Goal: Task Accomplishment & Management: Manage account settings

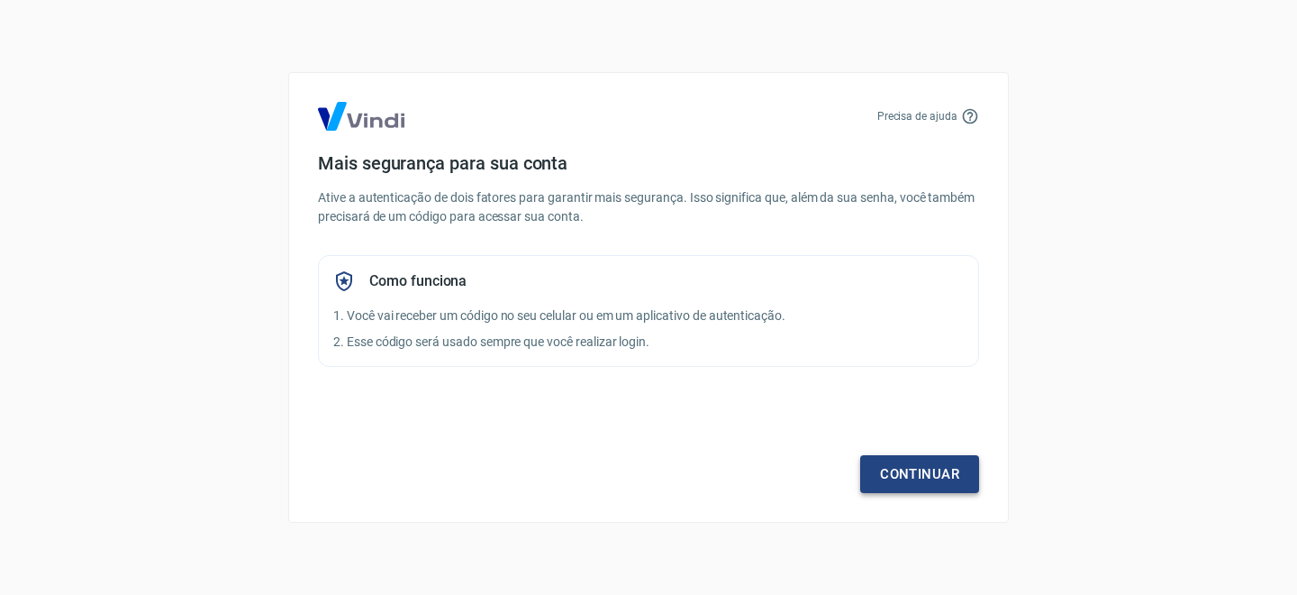
click at [927, 470] on link "Continuar" at bounding box center [919, 474] width 119 height 38
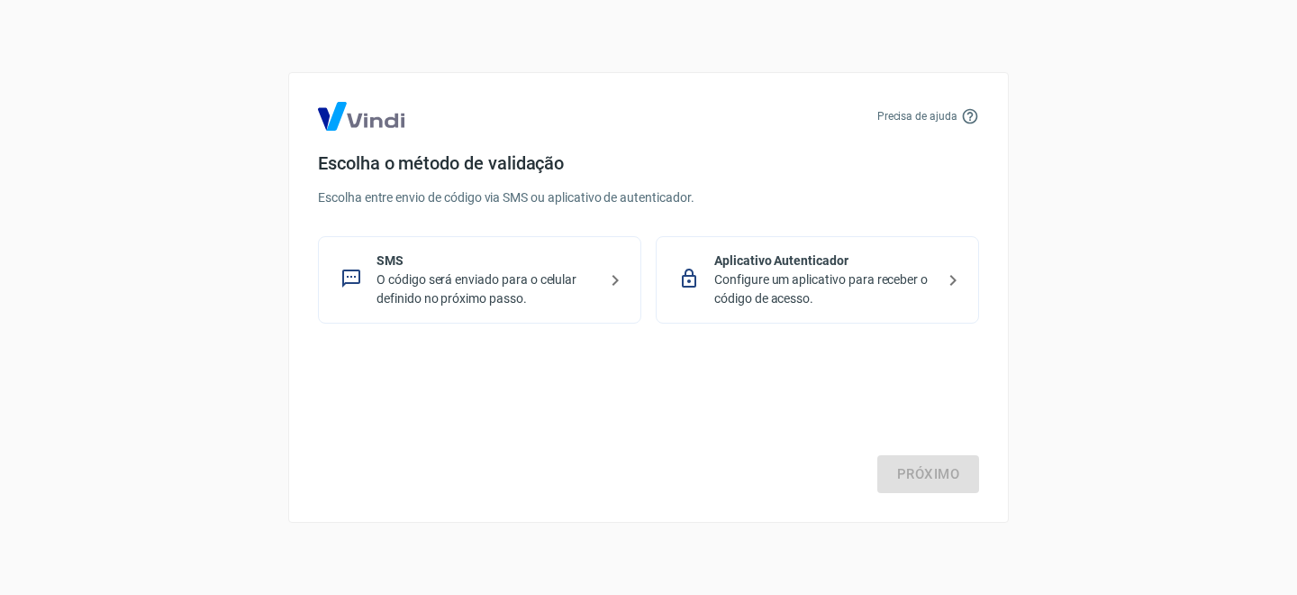
click at [484, 287] on p "O código será enviado para o celular definido no próximo passo." at bounding box center [487, 289] width 221 height 38
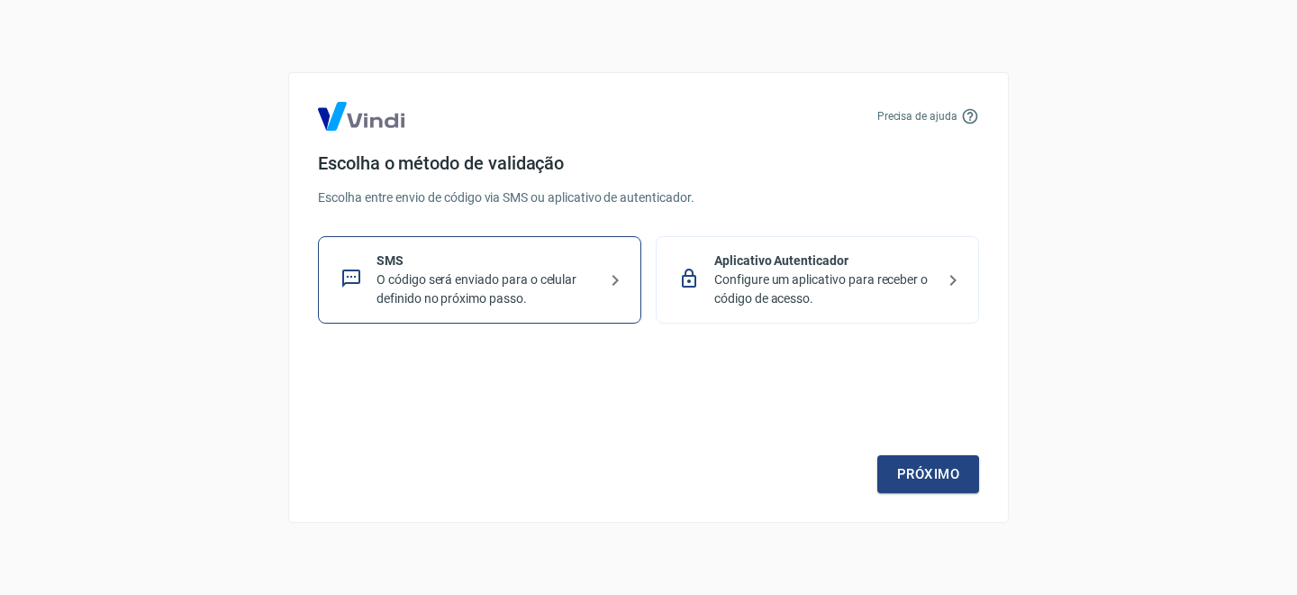
click at [814, 286] on p "Configure um aplicativo para receber o código de acesso." at bounding box center [824, 289] width 221 height 38
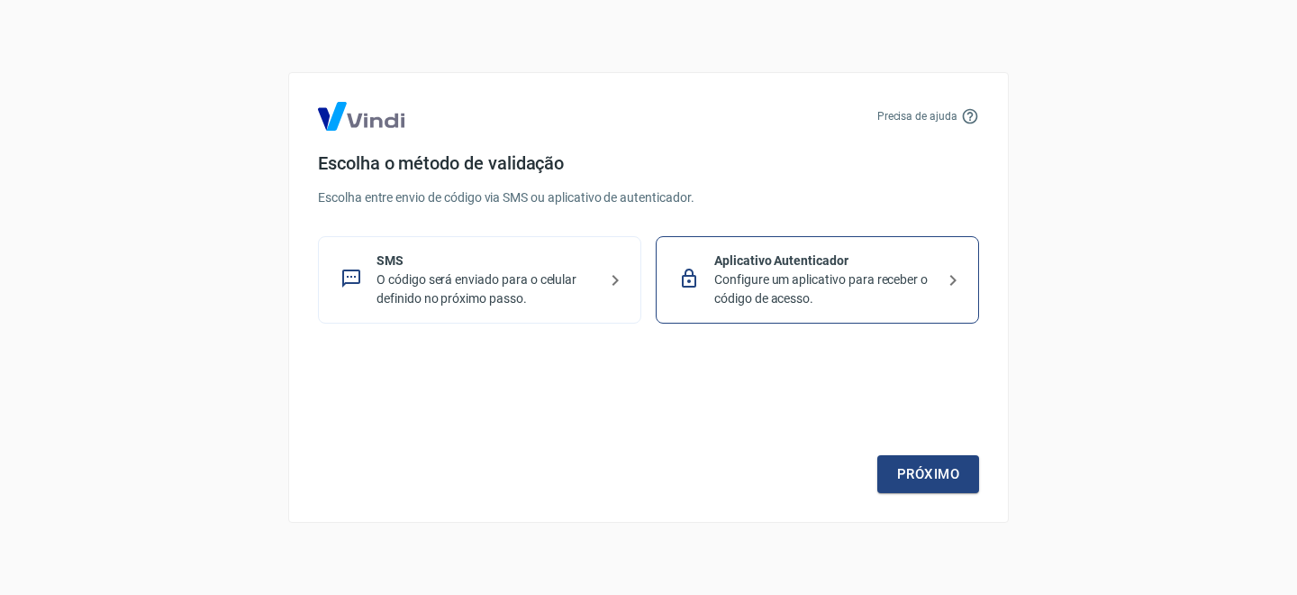
click at [499, 281] on p "O código será enviado para o celular definido no próximo passo." at bounding box center [487, 289] width 221 height 38
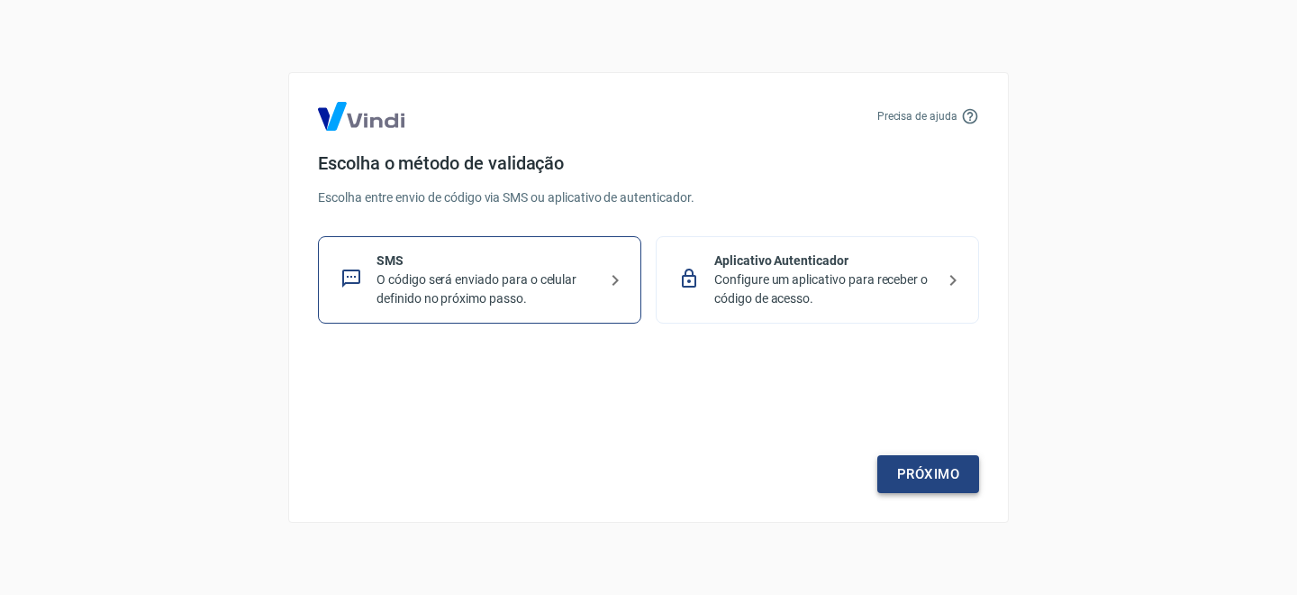
click at [920, 476] on link "Próximo" at bounding box center [928, 474] width 102 height 38
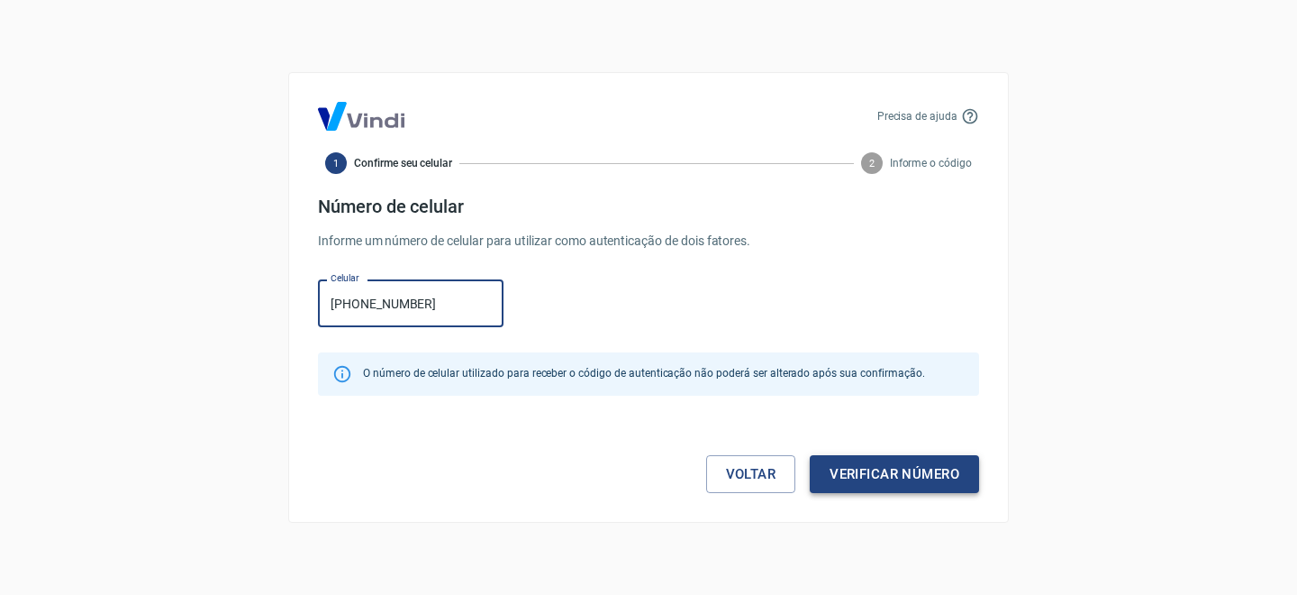
type input "[PHONE_NUMBER]"
click at [887, 474] on button "Verificar número" at bounding box center [894, 474] width 169 height 38
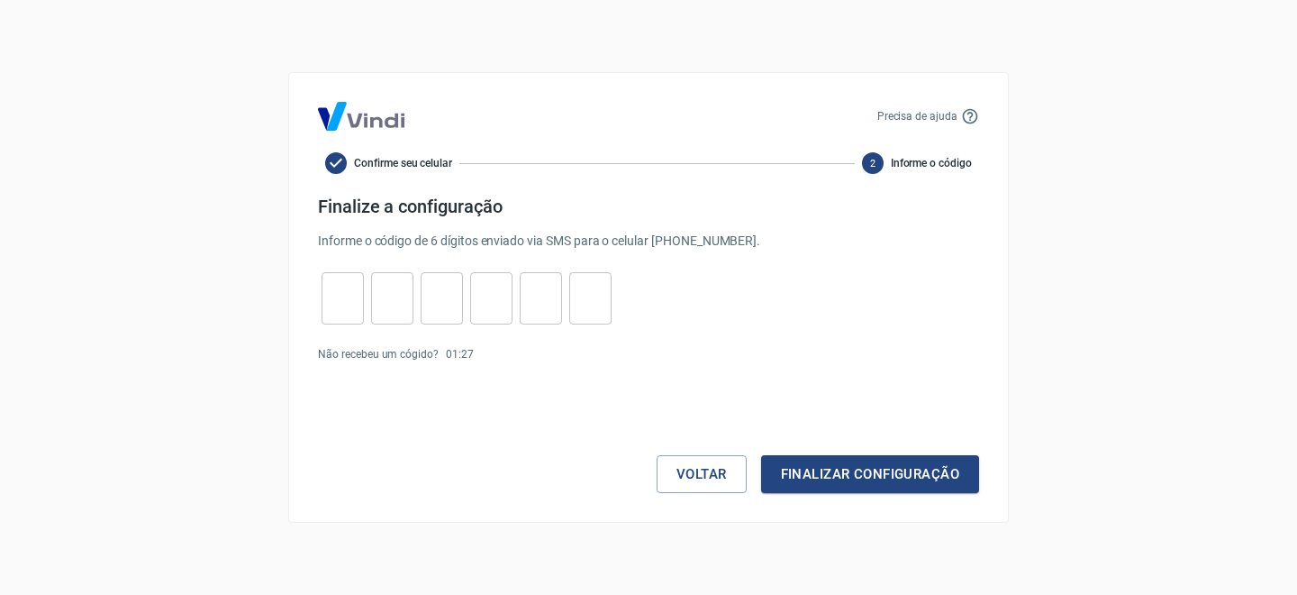
click at [345, 307] on input "tel" at bounding box center [343, 298] width 42 height 39
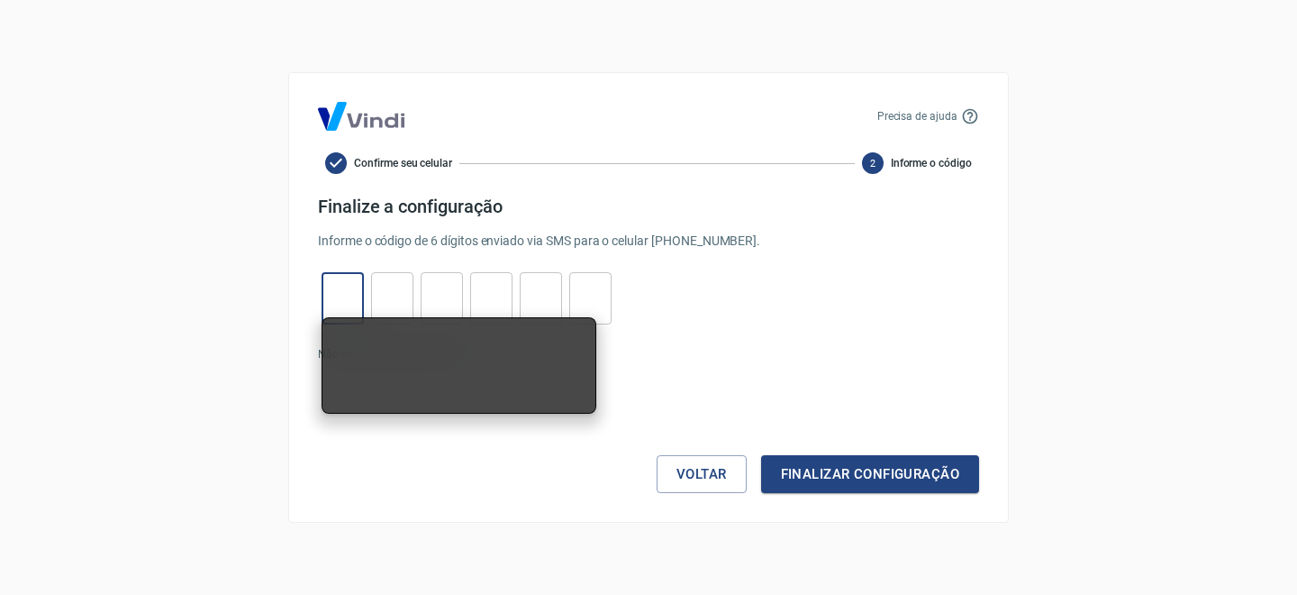
type input "3"
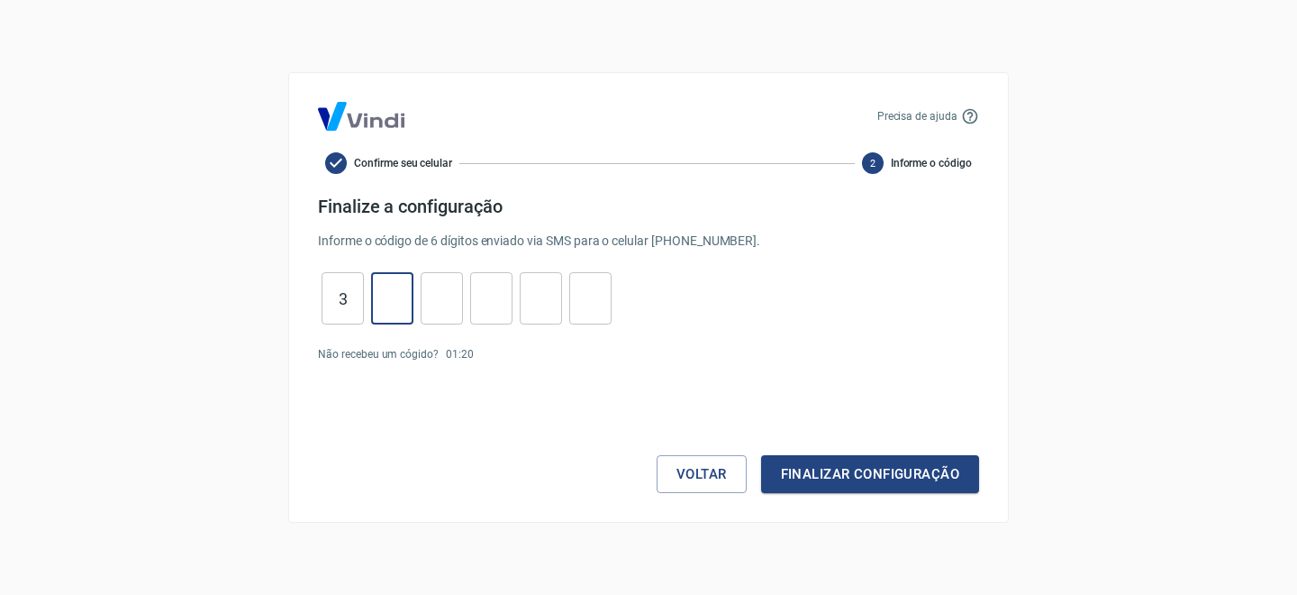
type input "0"
type input "6"
type input "3"
type input "1"
type input "0"
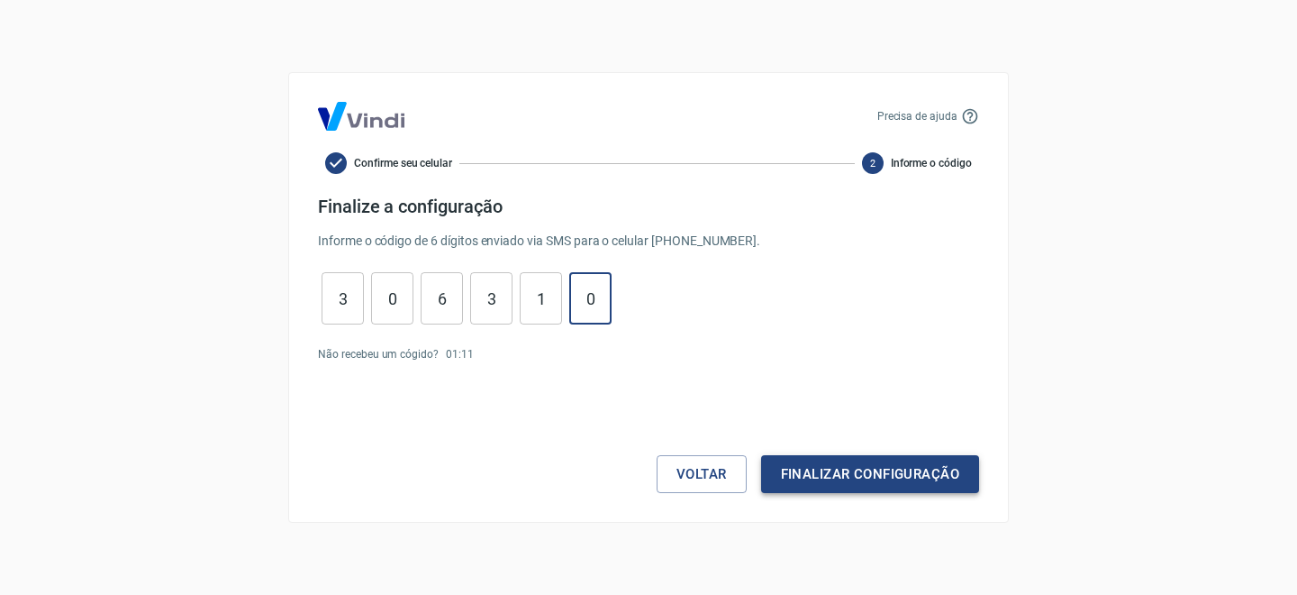
click at [823, 471] on button "Finalizar configuração" at bounding box center [870, 474] width 218 height 38
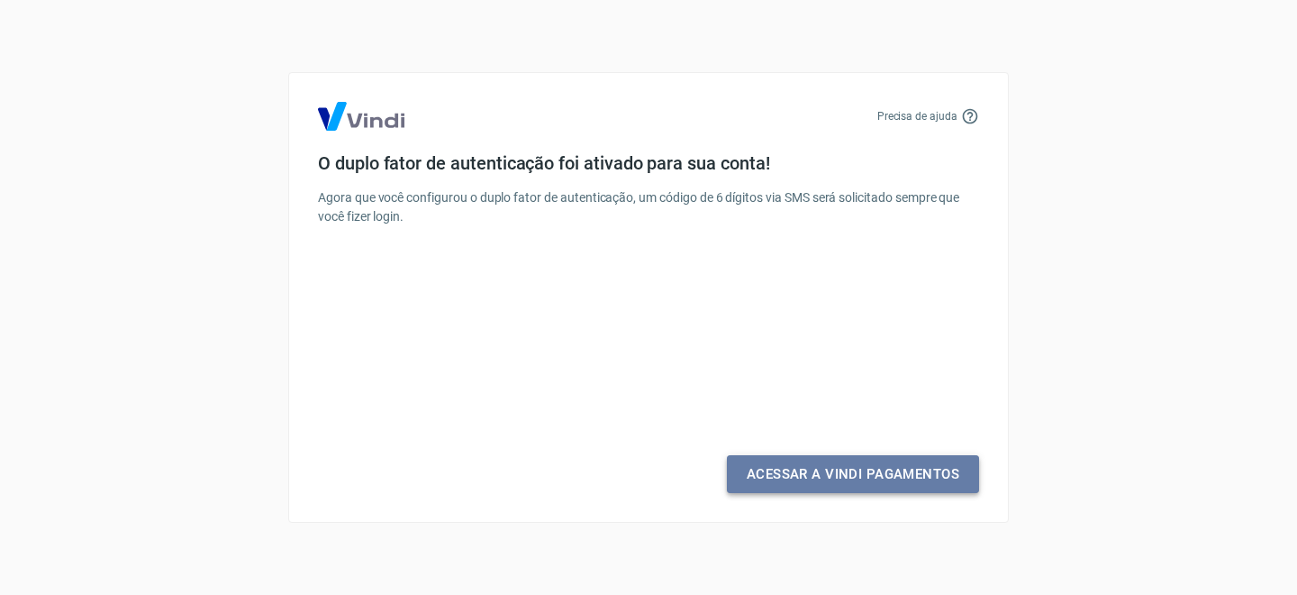
click at [841, 475] on link "Acessar a Vindi Pagamentos" at bounding box center [853, 474] width 252 height 38
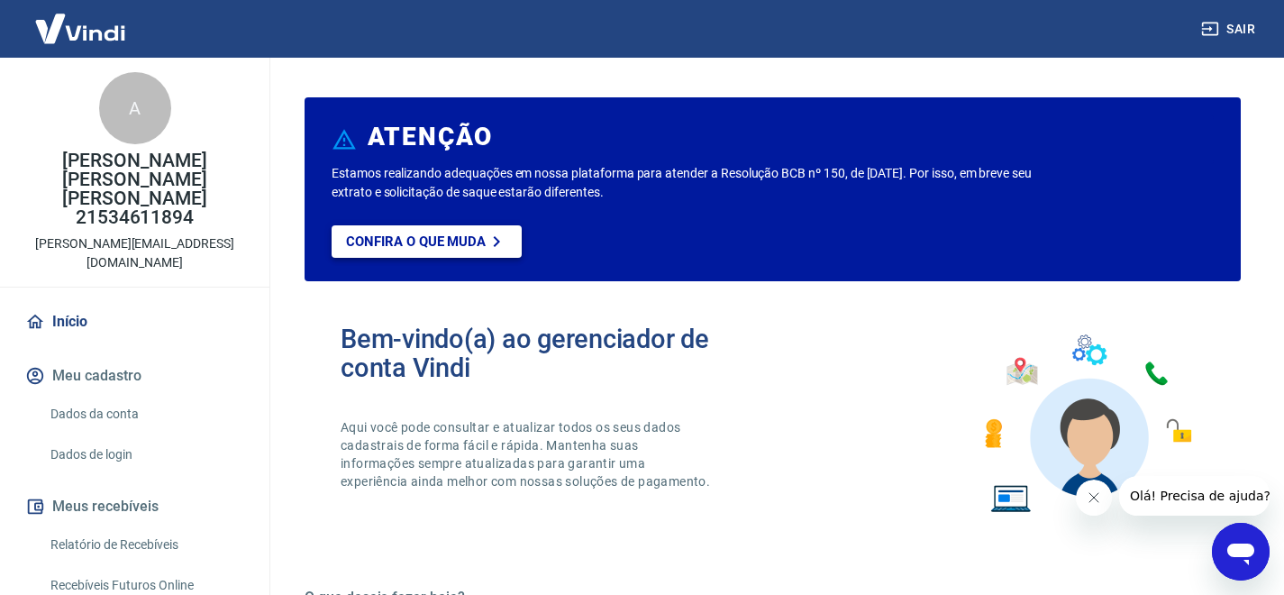
click at [441, 247] on p "Confira o que muda" at bounding box center [416, 241] width 140 height 16
click at [446, 241] on p "Confira o que muda" at bounding box center [416, 241] width 140 height 16
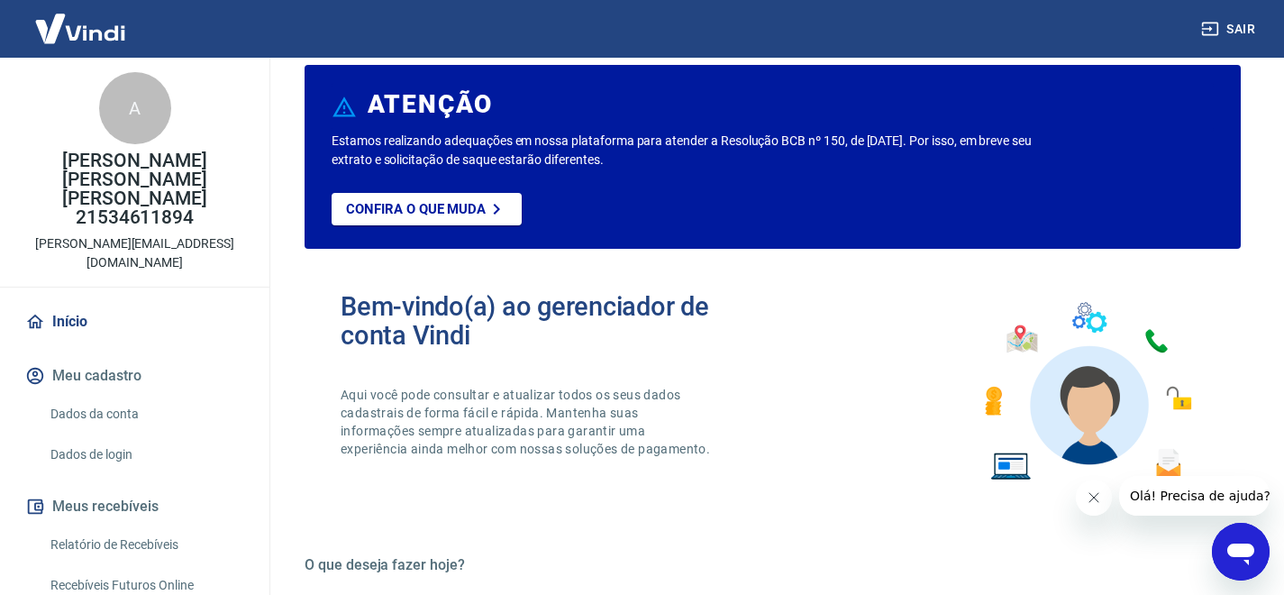
click at [110, 356] on button "Meu cadastro" at bounding box center [135, 376] width 226 height 40
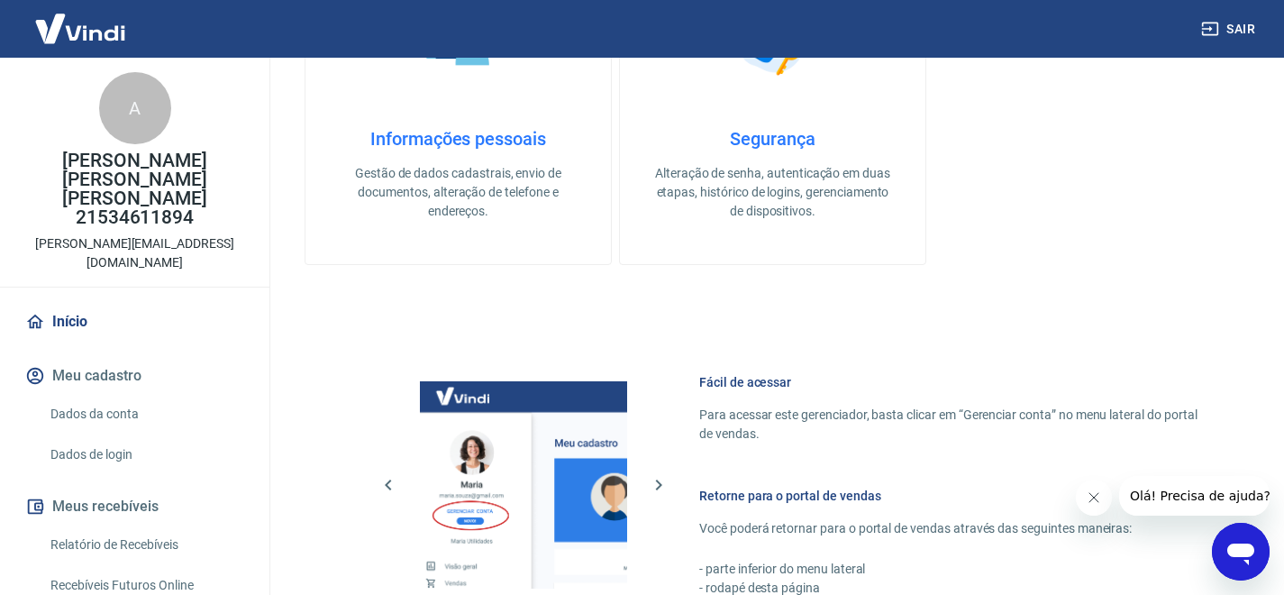
scroll to position [710, 0]
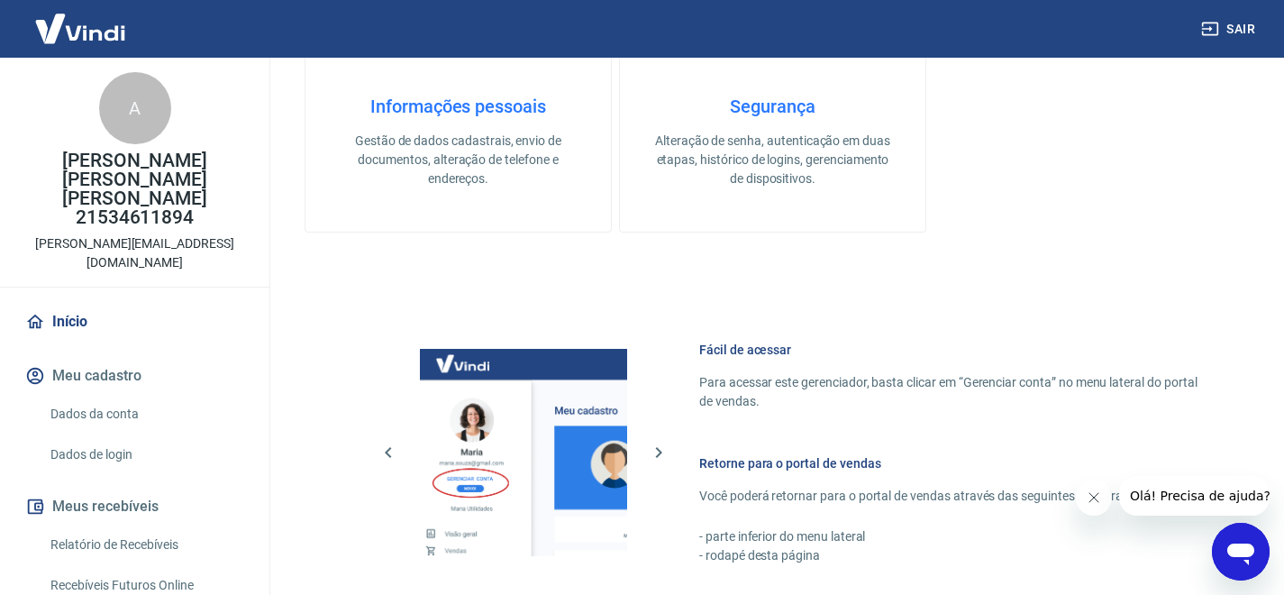
click at [161, 526] on link "Relatório de Recebíveis" at bounding box center [145, 544] width 205 height 37
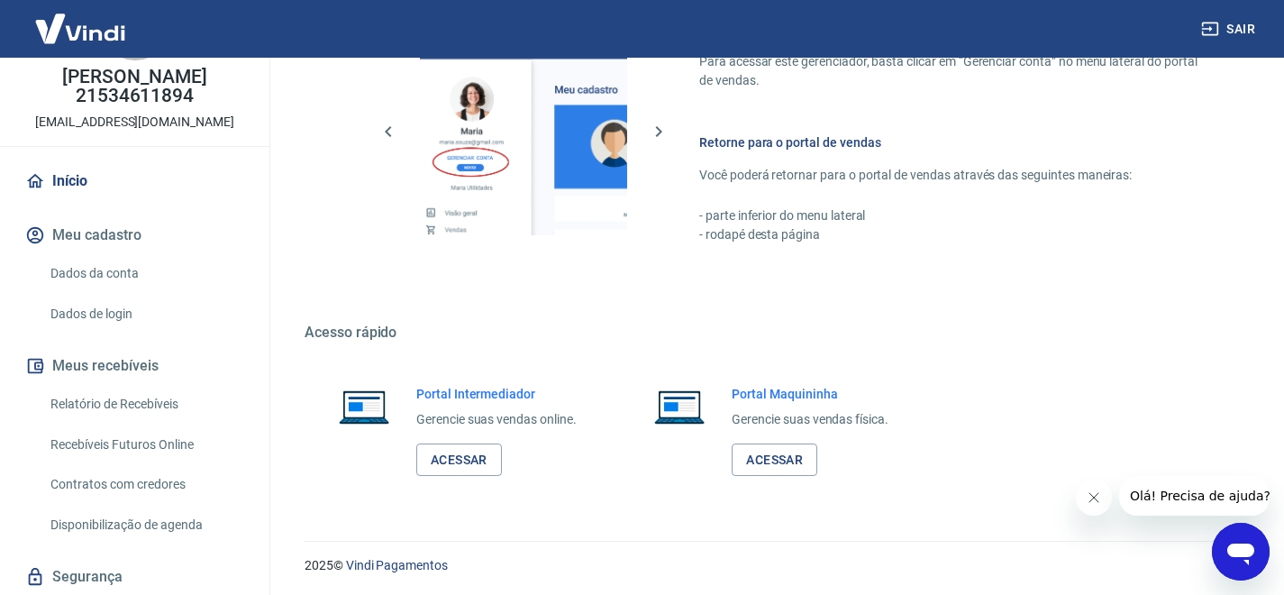
scroll to position [1032, 0]
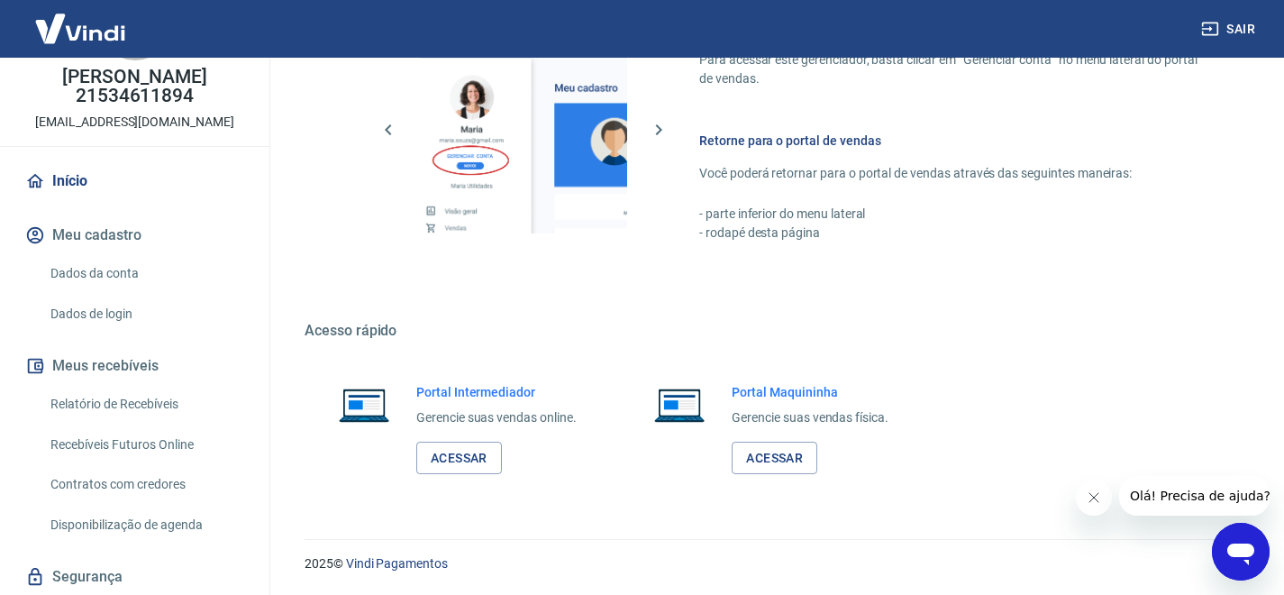
click at [126, 479] on link "Contratos com credores" at bounding box center [145, 484] width 205 height 37
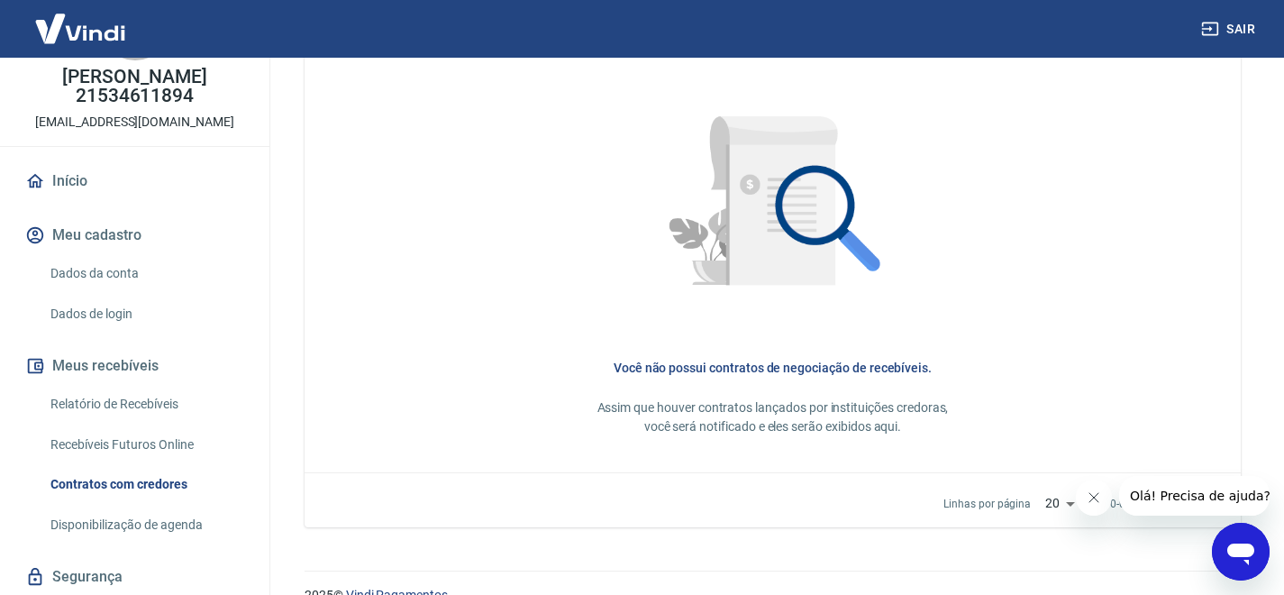
scroll to position [715, 0]
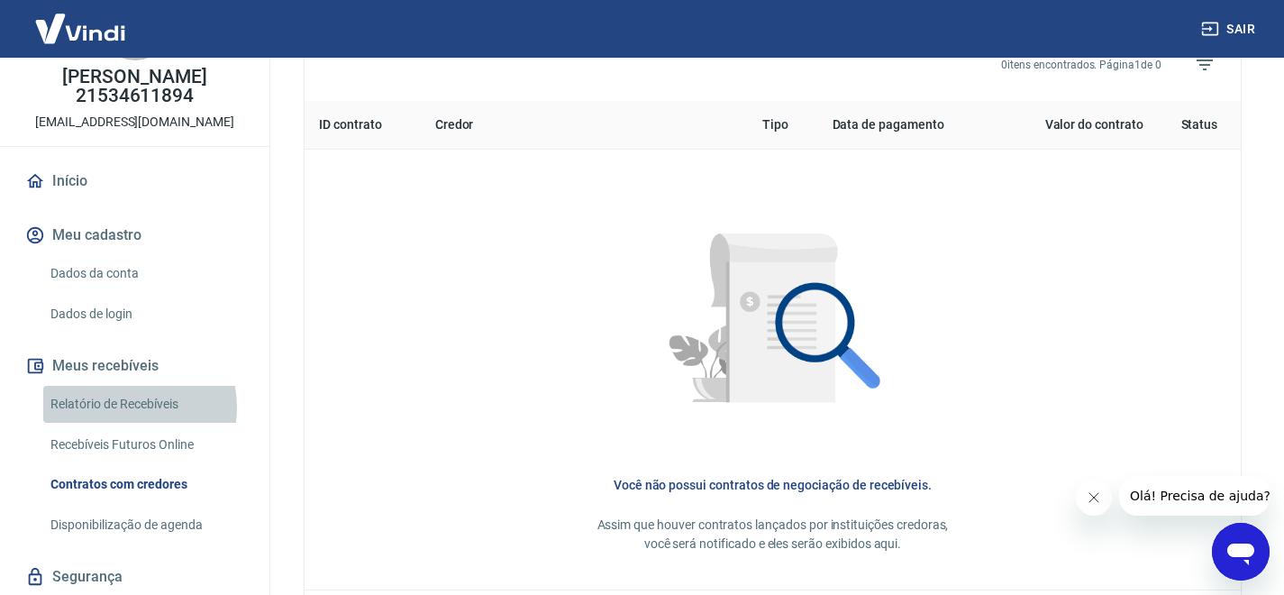
click at [122, 407] on link "Relatório de Recebíveis" at bounding box center [145, 404] width 205 height 37
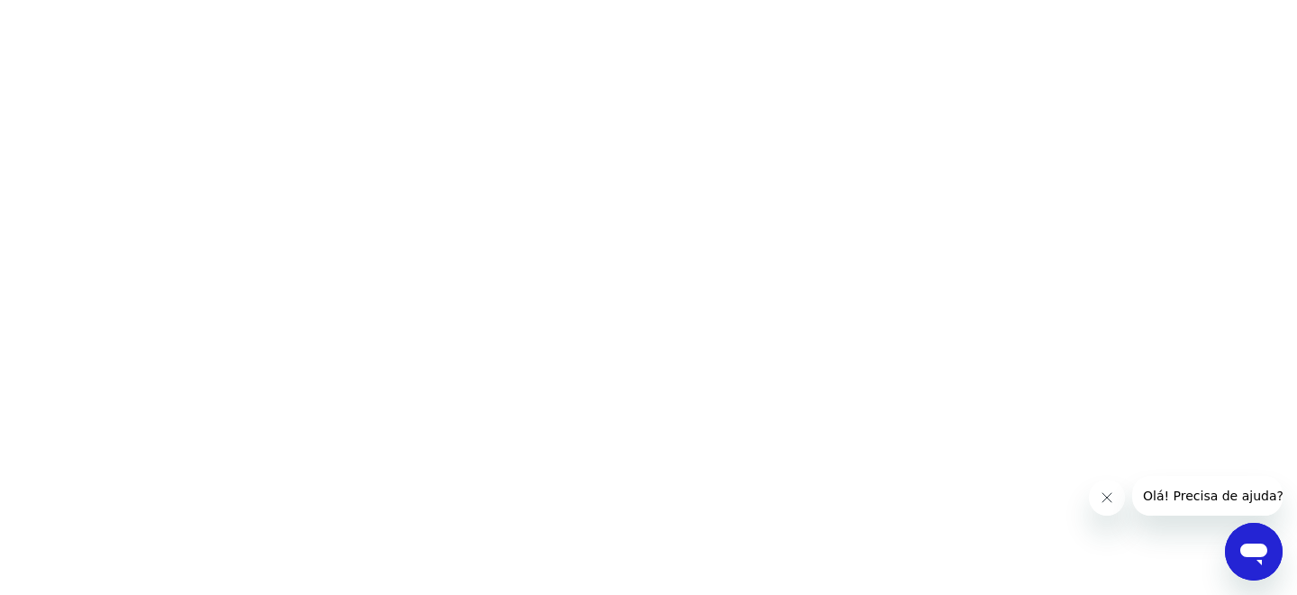
click at [1104, 501] on icon "Fechar mensagem da empresa" at bounding box center [1107, 497] width 14 height 14
